Goal: Information Seeking & Learning: Learn about a topic

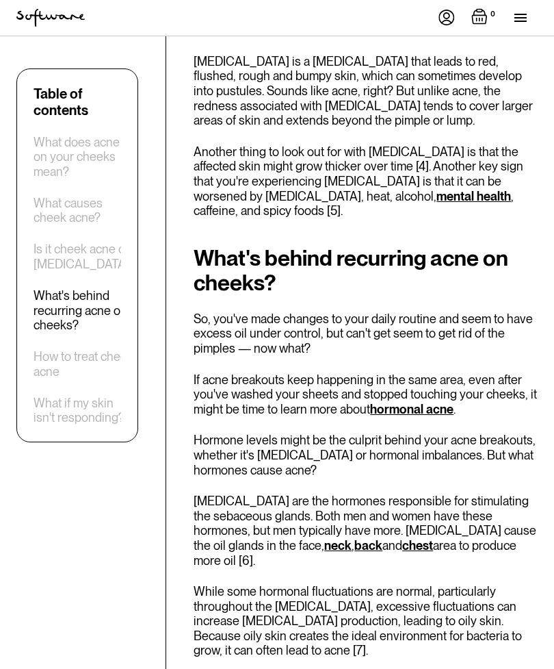
scroll to position [3109, 0]
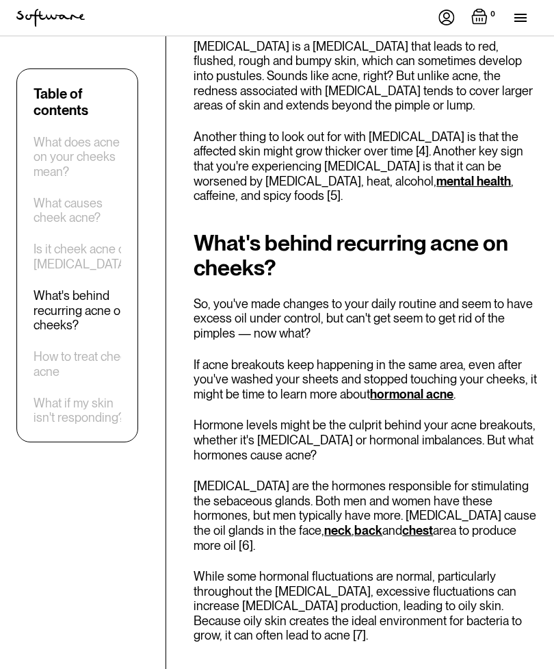
click at [427, 387] on link "hormonal acne" at bounding box center [411, 394] width 83 height 14
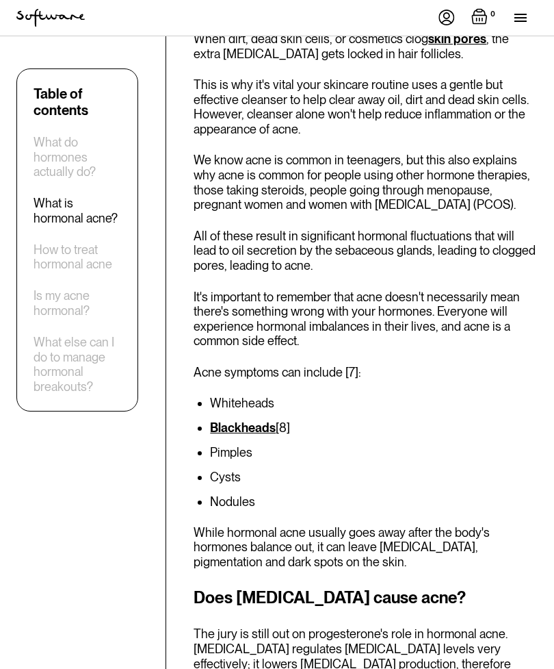
scroll to position [1602, 0]
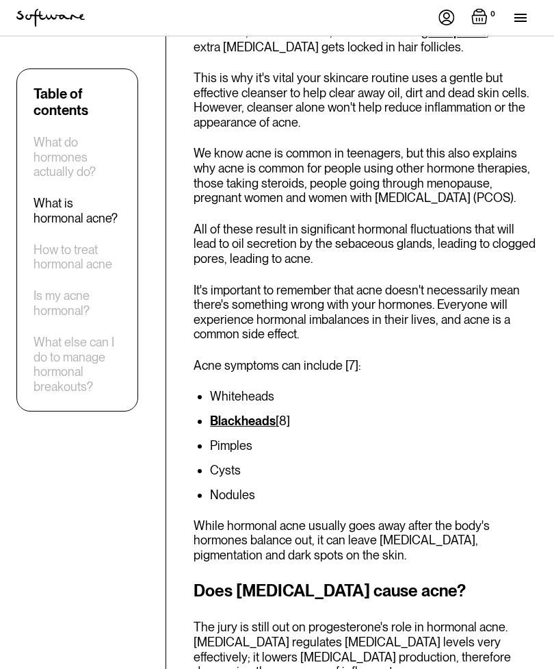
click at [231, 464] on li "Cysts" at bounding box center [374, 471] width 328 height 14
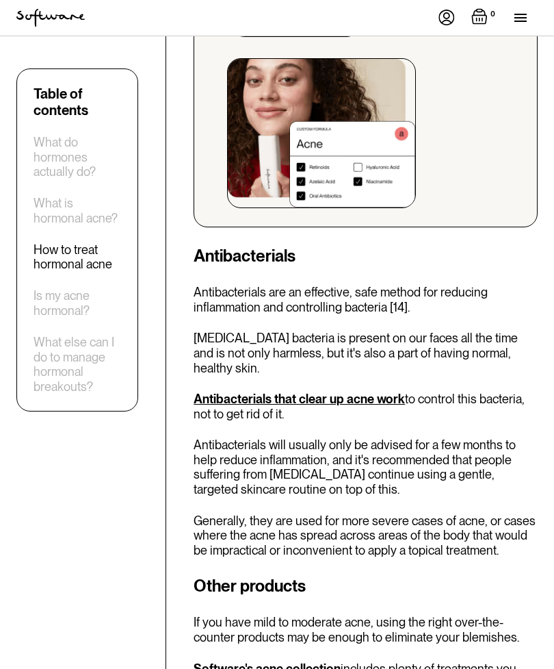
scroll to position [4049, 0]
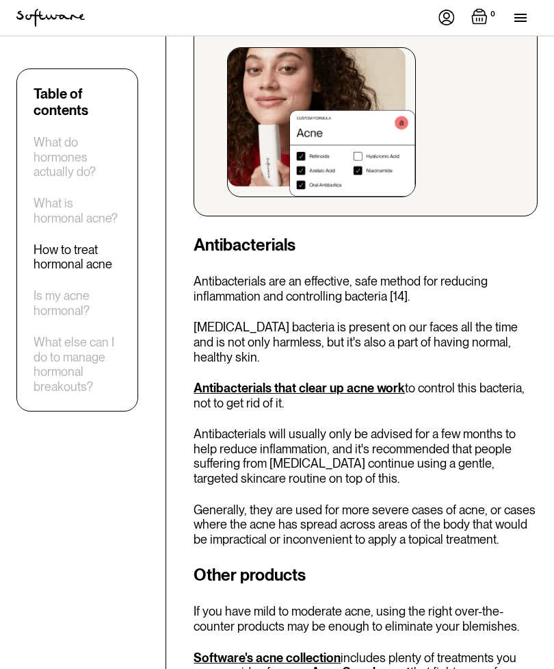
click at [84, 293] on div "Is my acne hormonal?" at bounding box center [78, 302] width 88 height 29
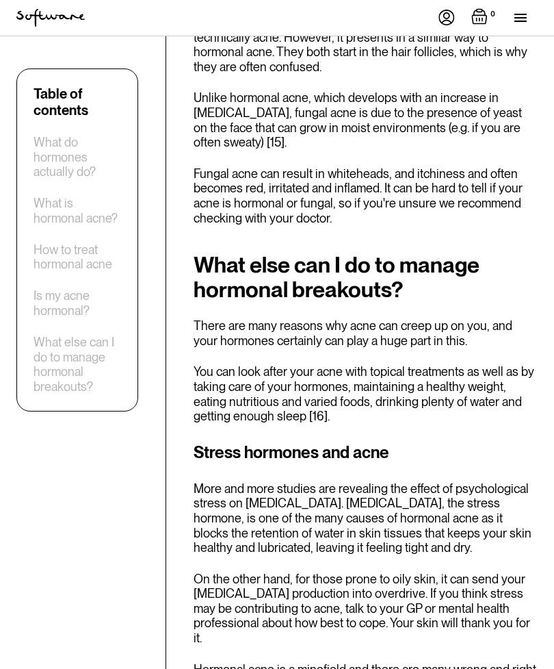
scroll to position [6145, 0]
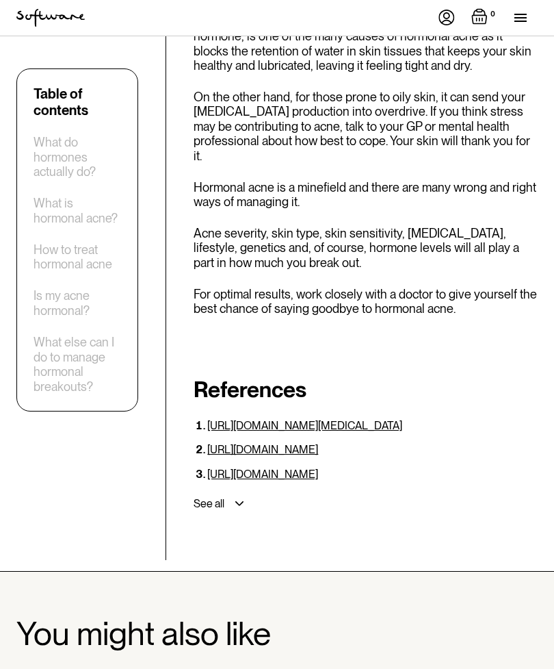
click at [425, 26] on div "Acne Ageing Pigmentation Everyday care Hair Loss Learn Skincare Custom Formulas…" at bounding box center [277, 18] width 554 height 36
